Goal: Communication & Community: Answer question/provide support

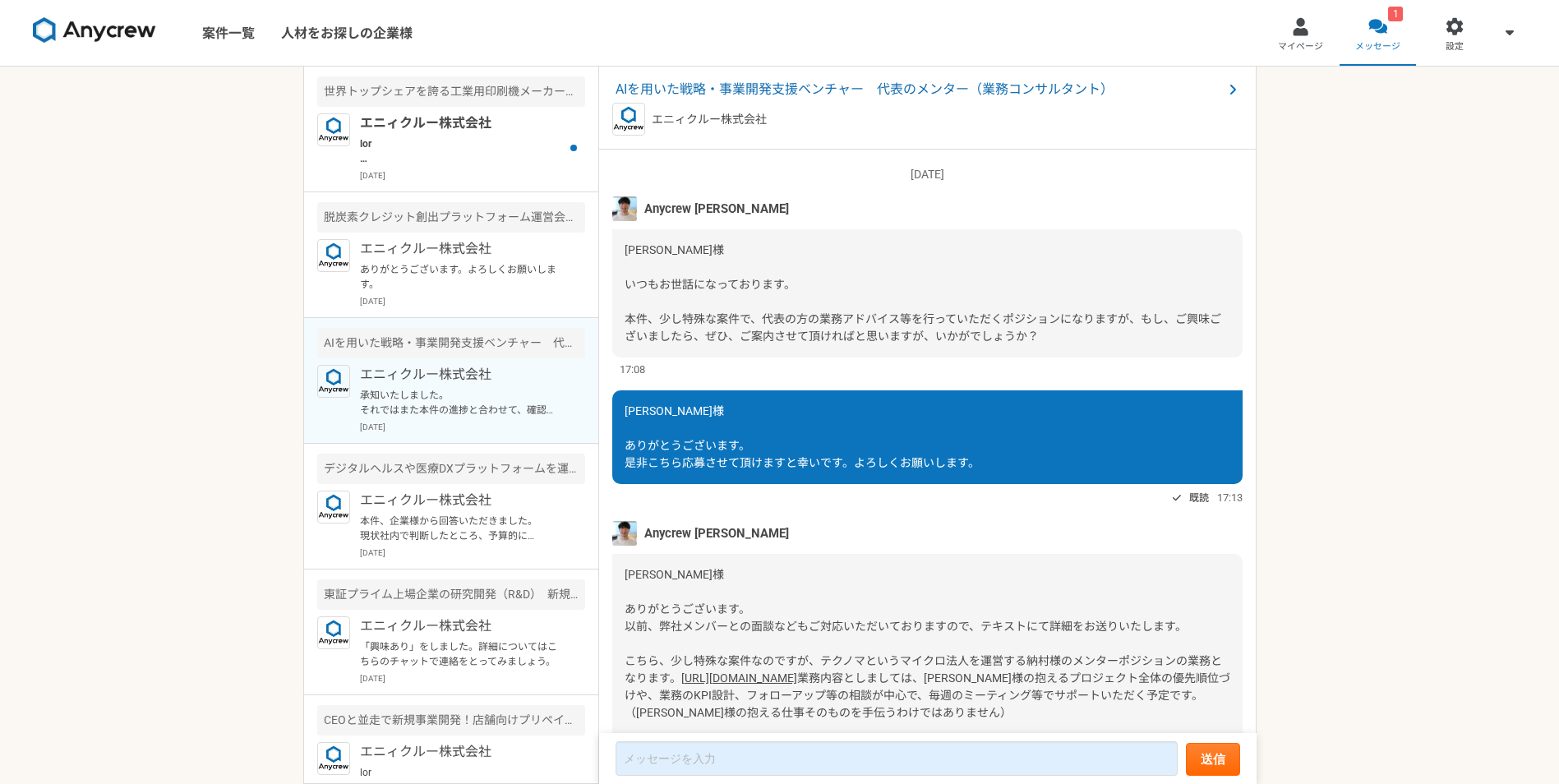
scroll to position [1136, 0]
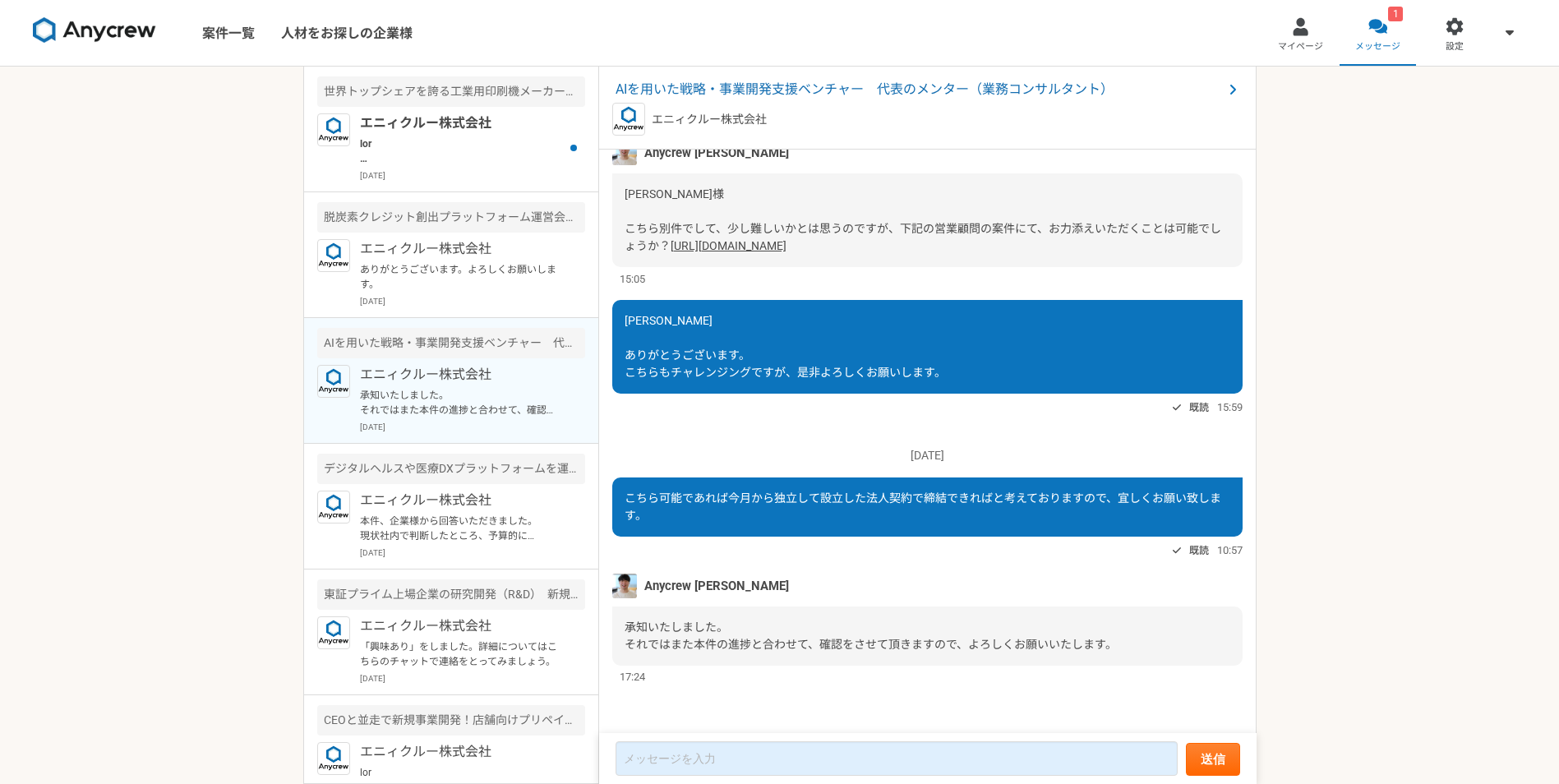
click at [448, 148] on p at bounding box center [461, 151] width 203 height 30
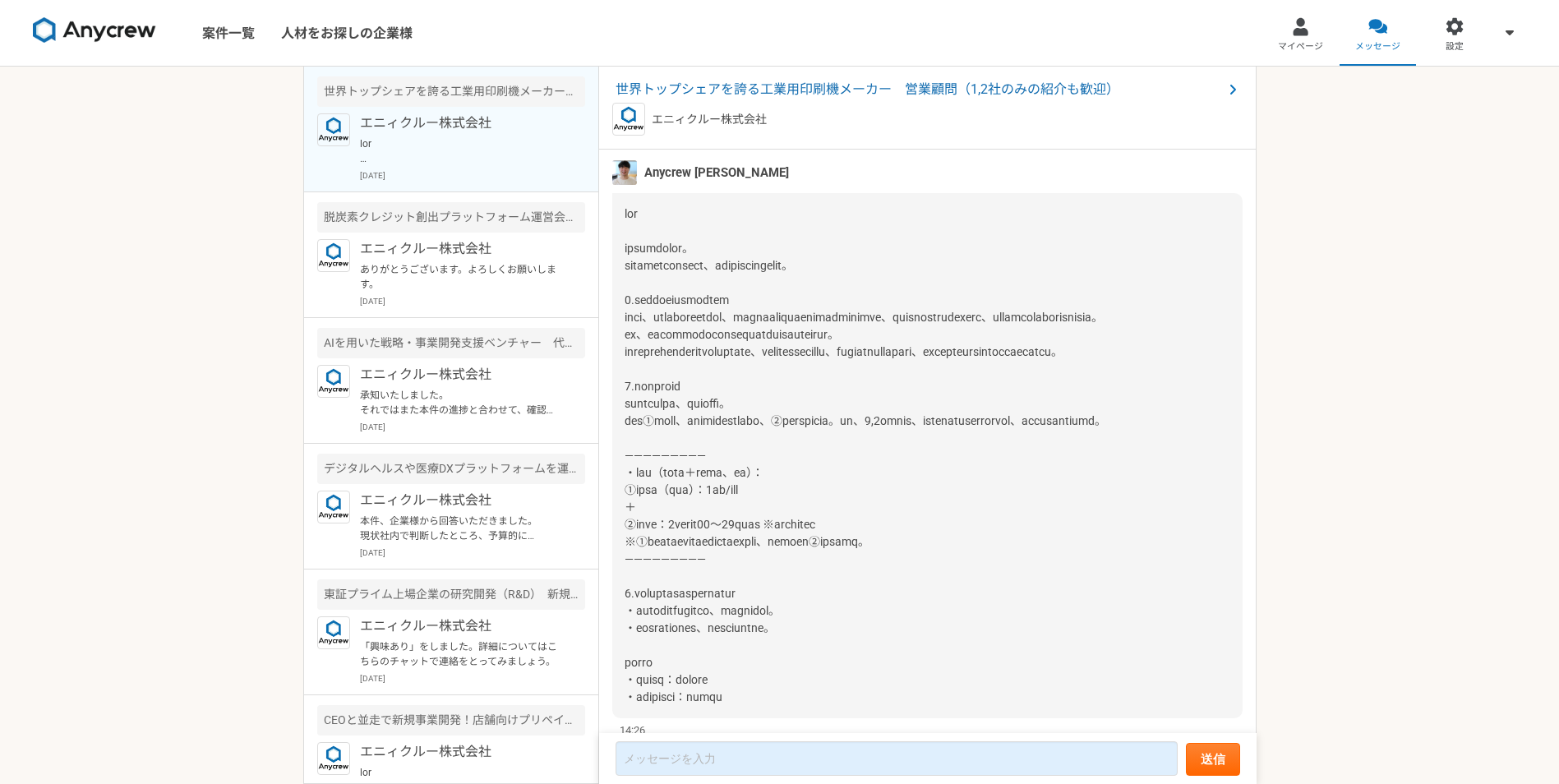
scroll to position [1229, 0]
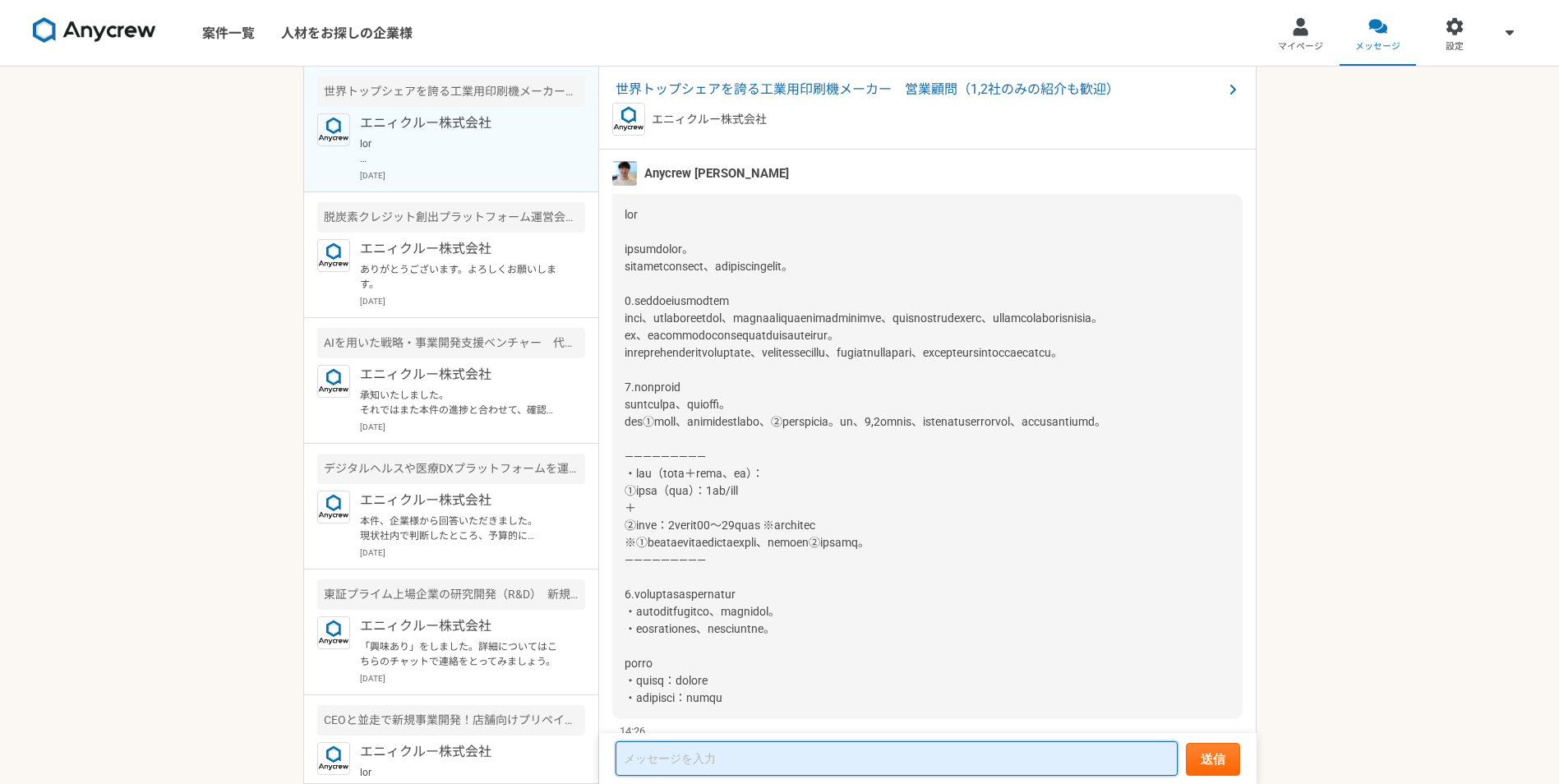
click at [825, 755] on textarea at bounding box center [897, 759] width 562 height 35
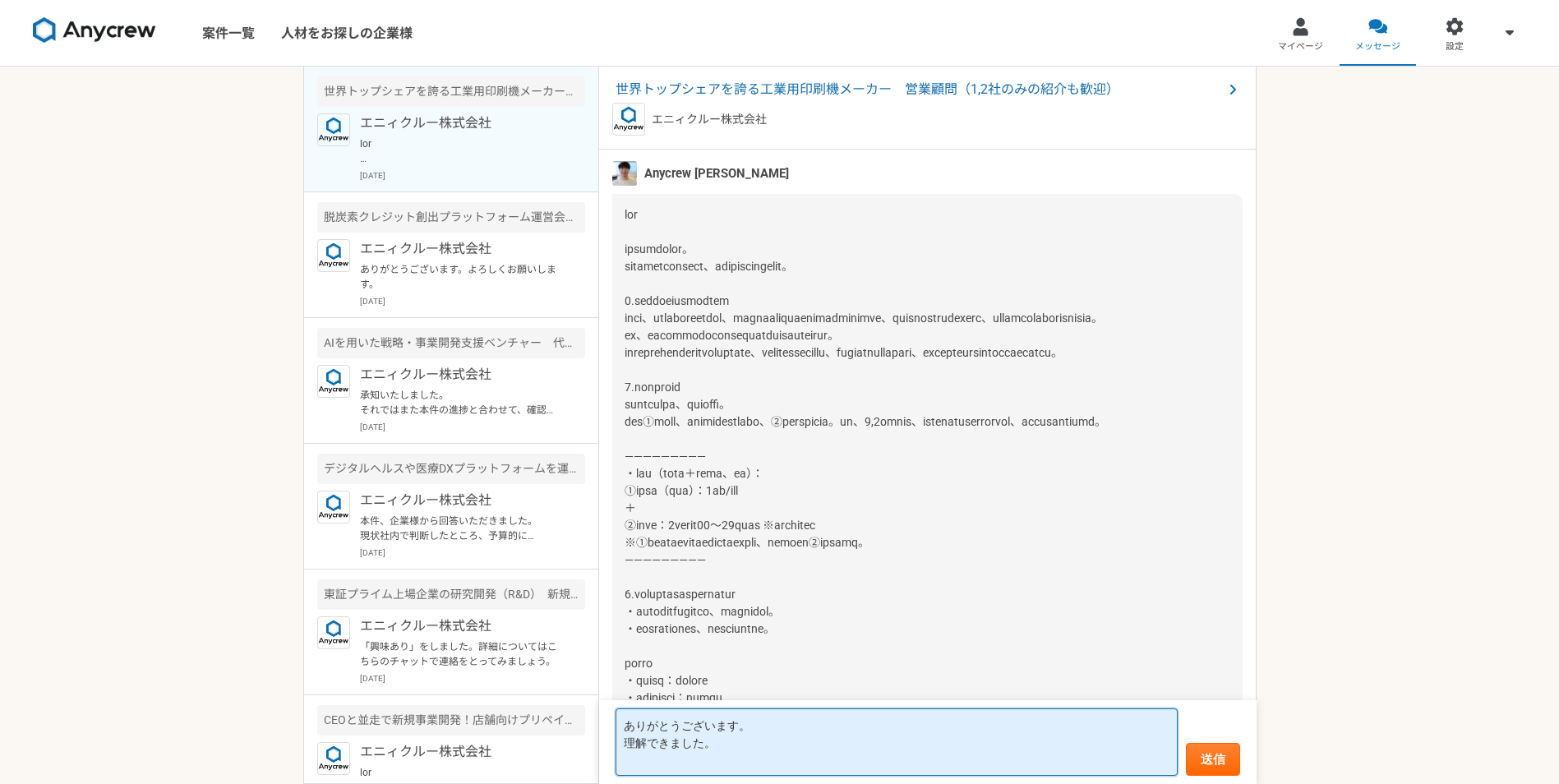
scroll to position [1290, 0]
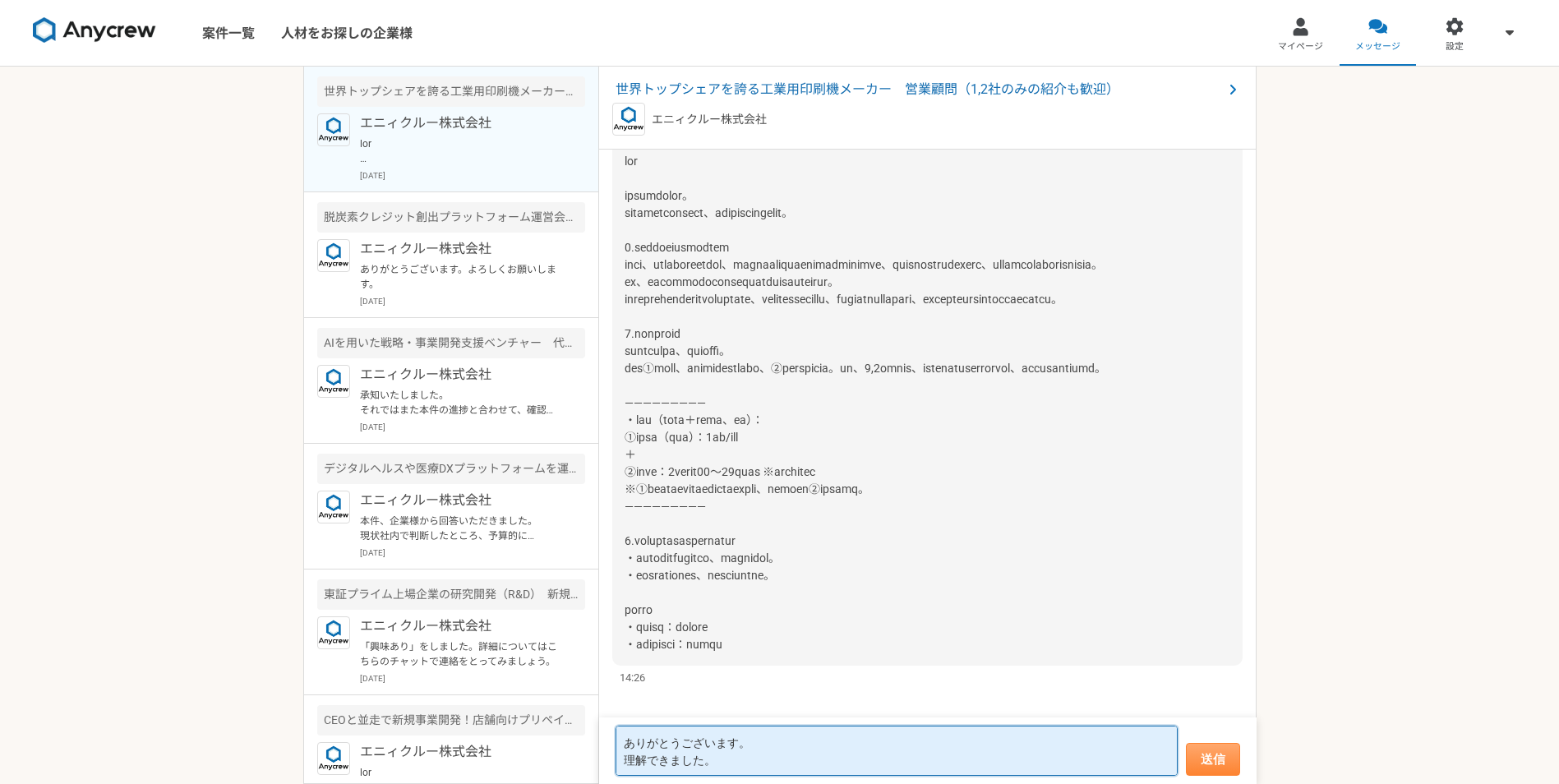
type textarea "ありがとうございます。 理解できました。"
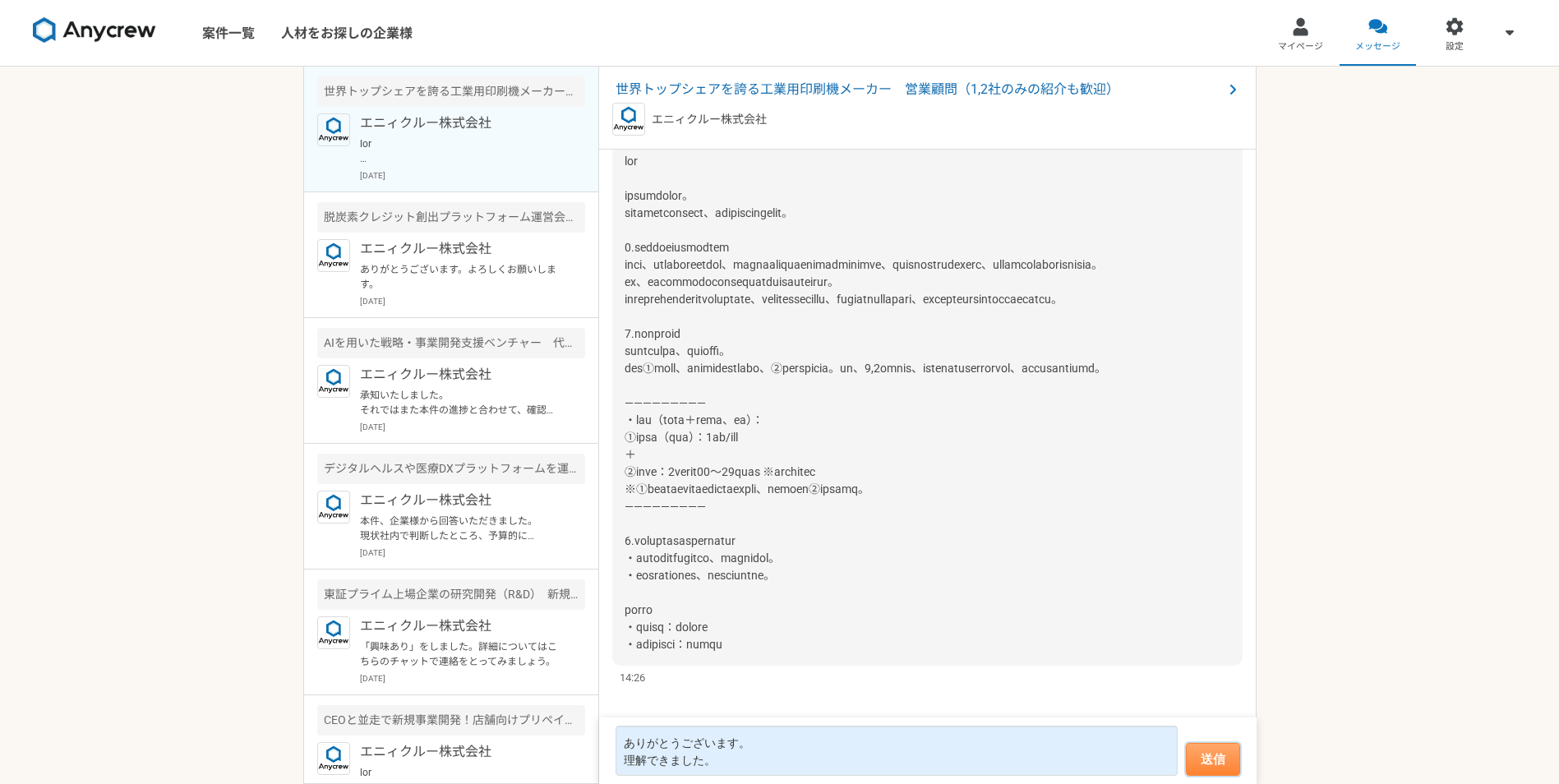
click at [1222, 771] on button "送信" at bounding box center [1214, 759] width 55 height 33
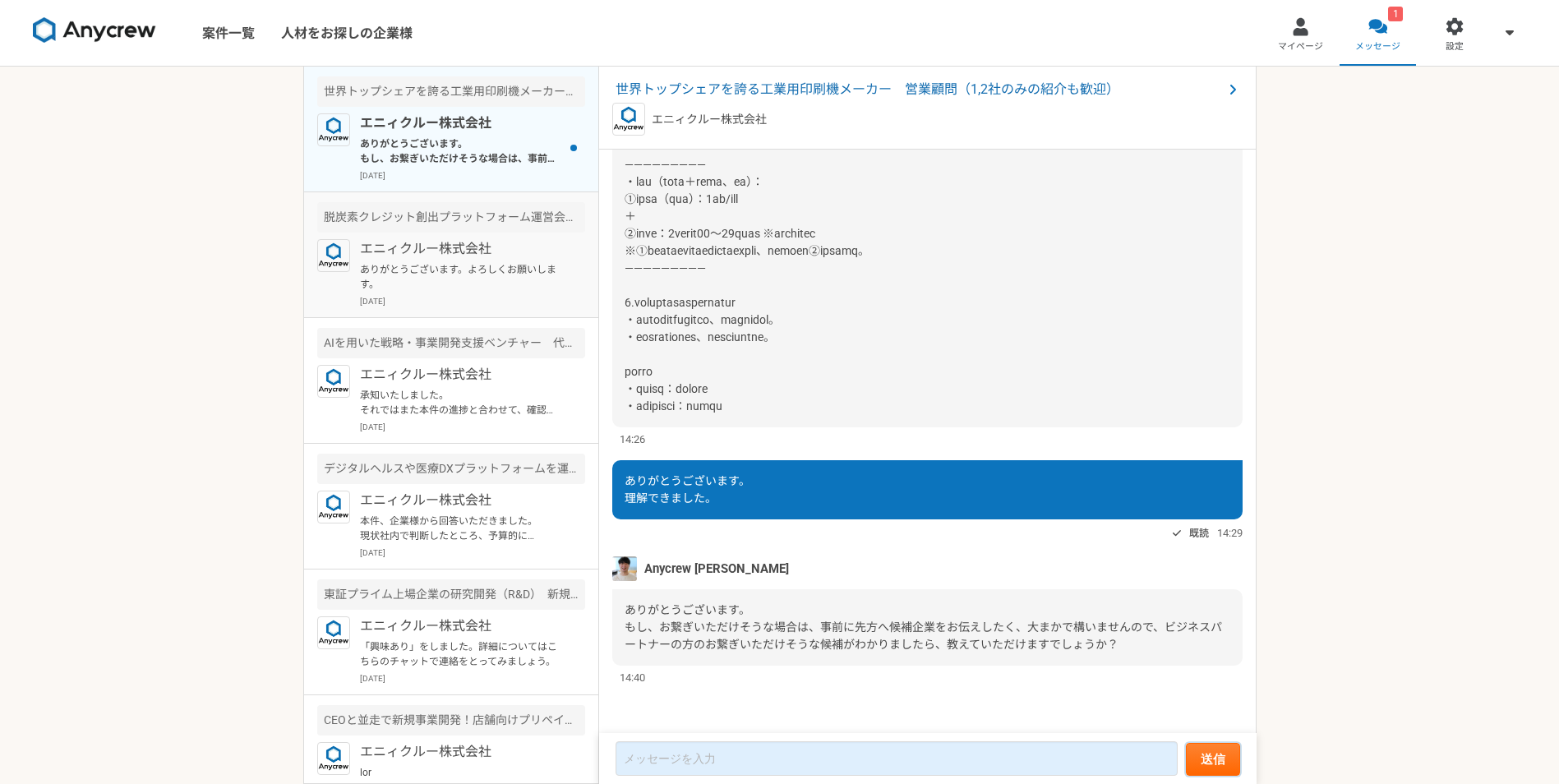
scroll to position [1145, 0]
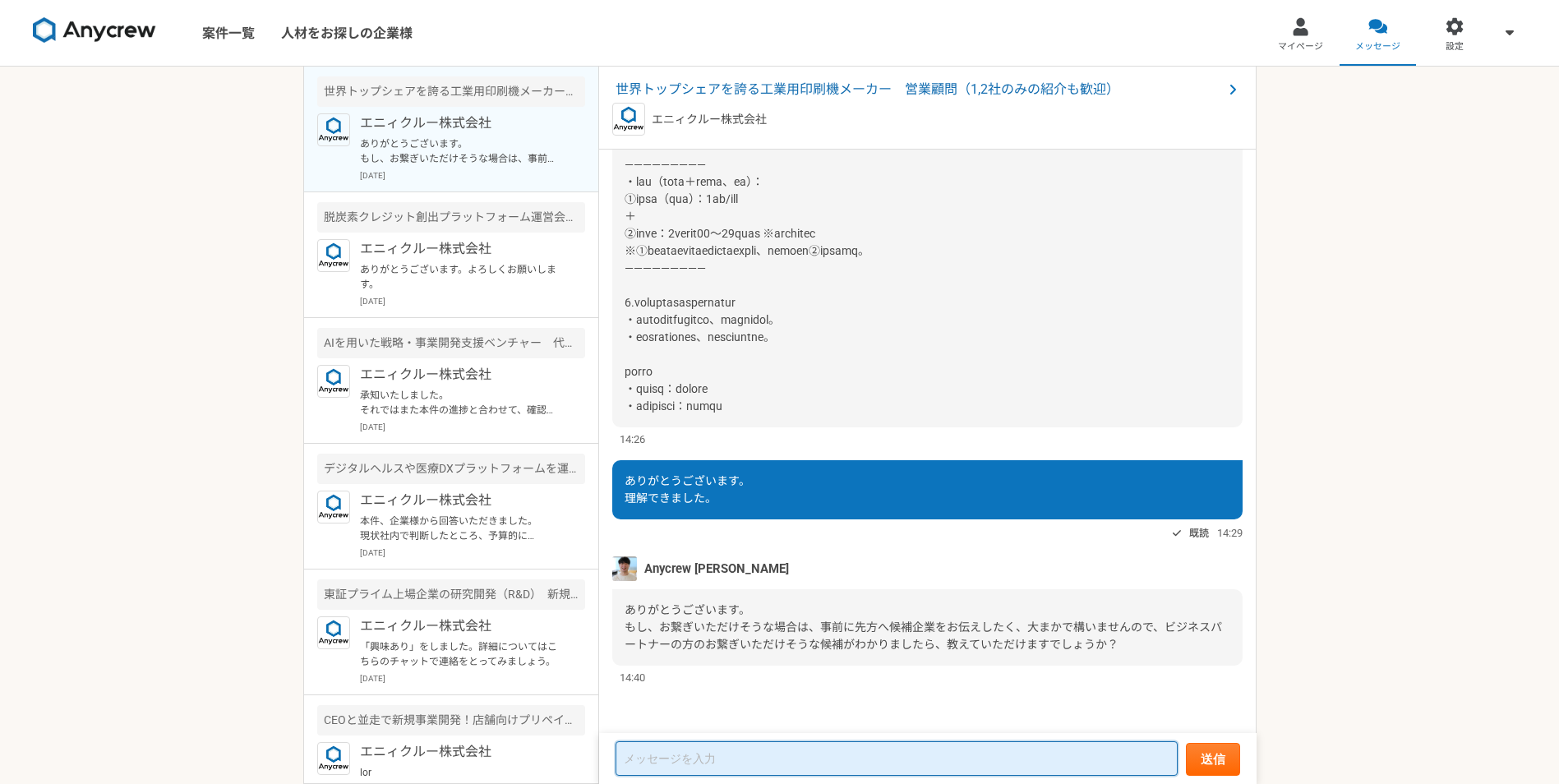
click at [849, 746] on textarea at bounding box center [897, 759] width 562 height 35
type textarea "承知いたしました。"
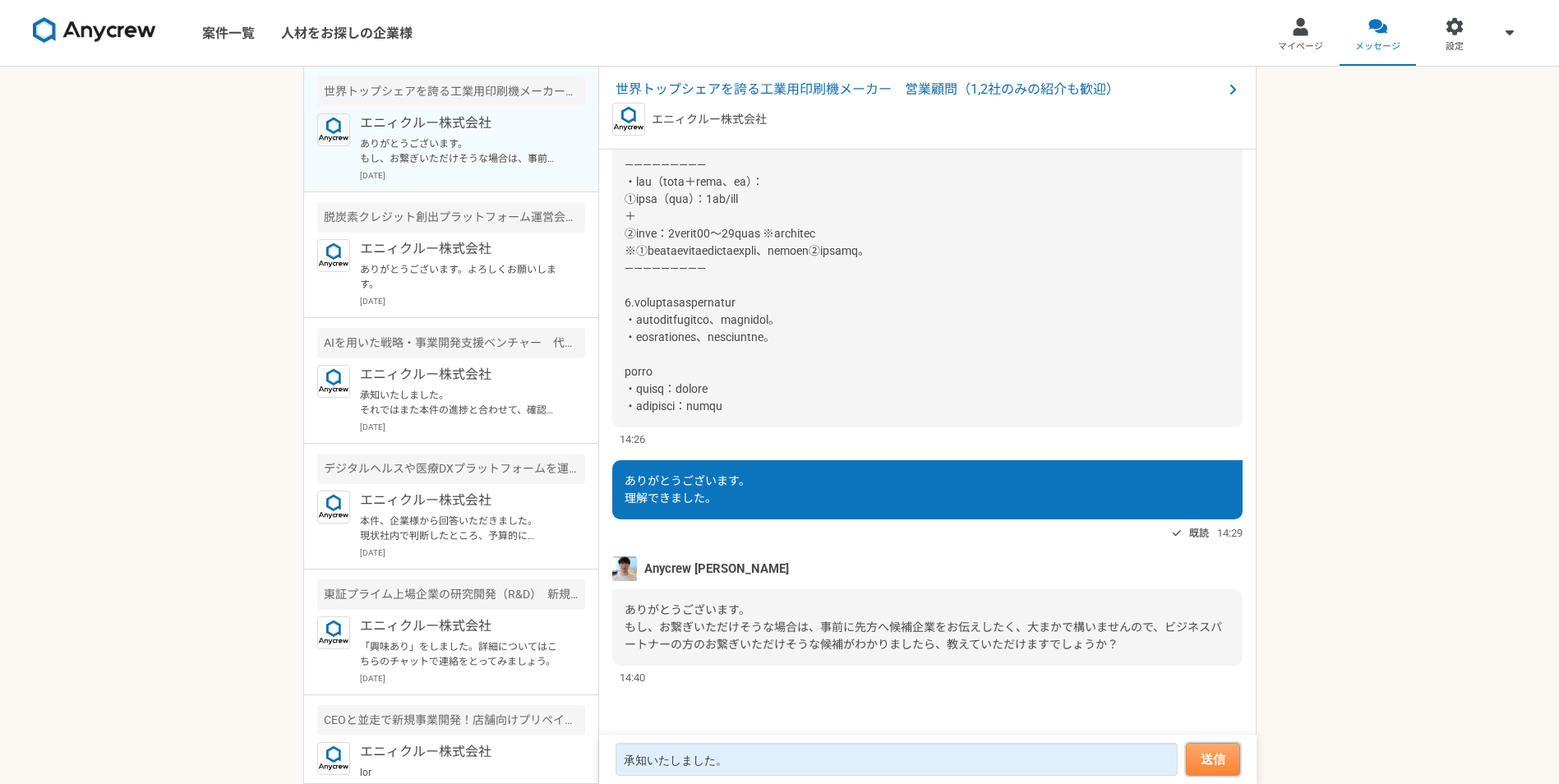
click at [1198, 748] on button "送信" at bounding box center [1214, 759] width 55 height 33
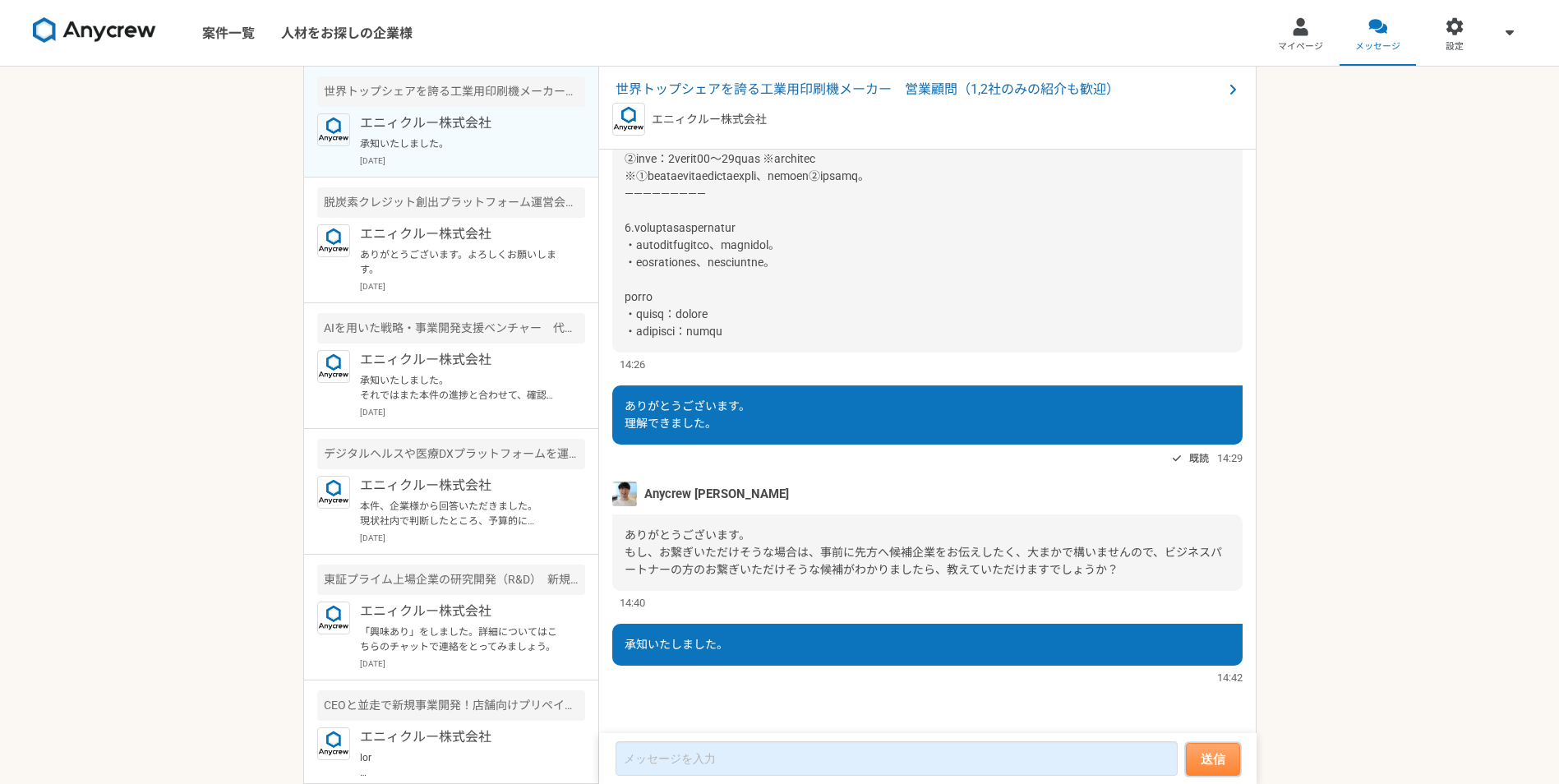
scroll to position [1123, 0]
